Goal: Use online tool/utility: Utilize a website feature to perform a specific function

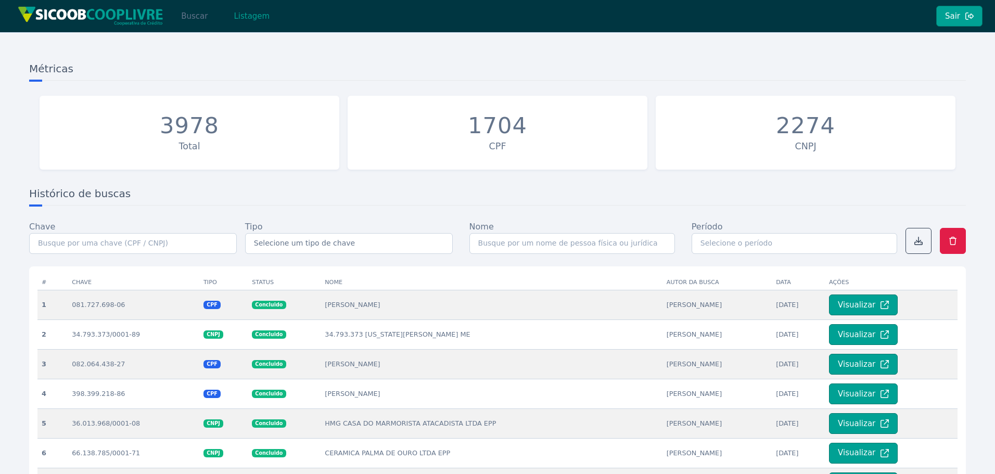
click at [188, 16] on button "Buscar" at bounding box center [194, 16] width 44 height 21
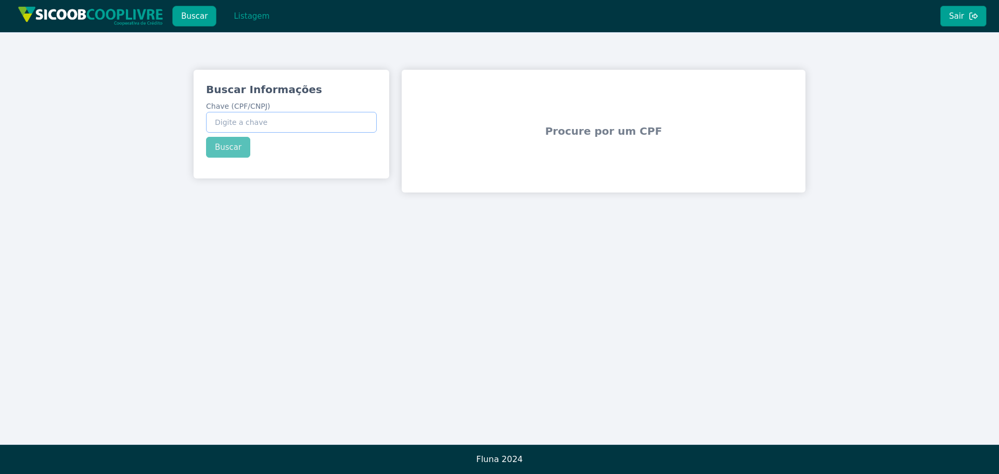
paste input "60.552.915/0001-31"
type input "60.552.915/0001-31"
drag, startPoint x: 230, startPoint y: 148, endPoint x: 258, endPoint y: 227, distance: 83.6
click at [258, 227] on div "Buscar Informações Chave (CPF/CNPJ) 60.552.915/0001-31 Buscar Procure por um CN…" at bounding box center [499, 131] width 999 height 198
click at [223, 148] on button "Buscar" at bounding box center [228, 147] width 44 height 21
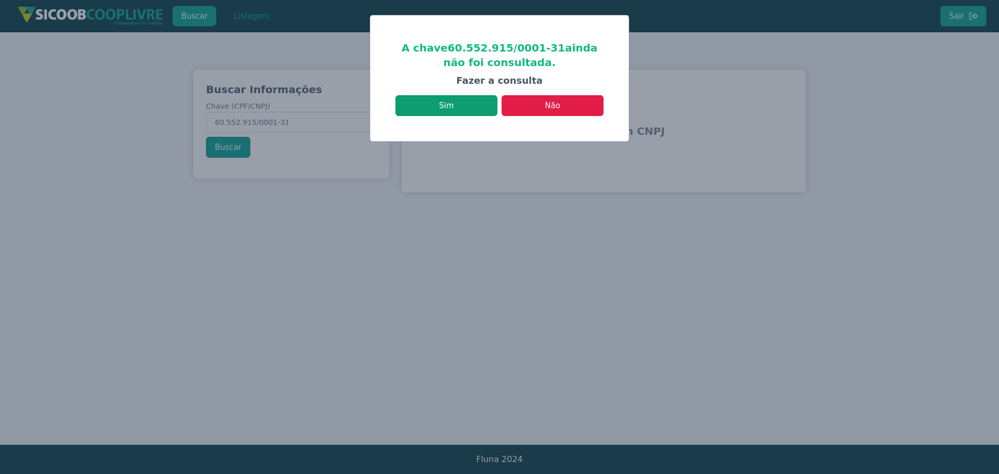
click at [442, 102] on button "Sim" at bounding box center [447, 105] width 102 height 21
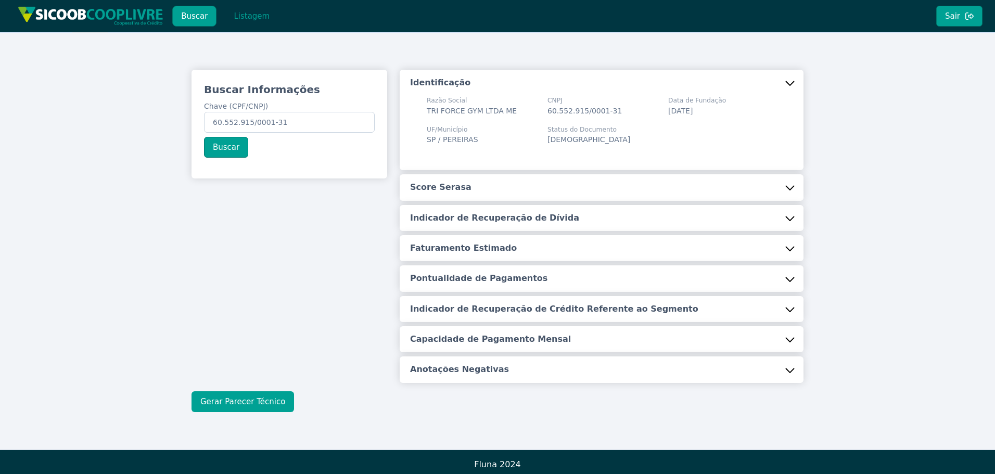
click at [238, 405] on button "Gerar Parecer Técnico" at bounding box center [243, 401] width 103 height 21
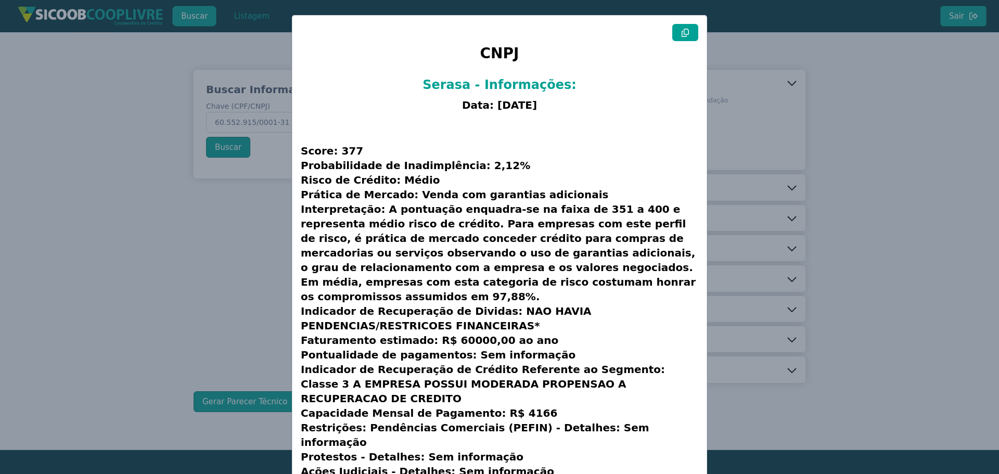
click at [682, 30] on icon at bounding box center [685, 33] width 7 height 8
